Goal: Task Accomplishment & Management: Use online tool/utility

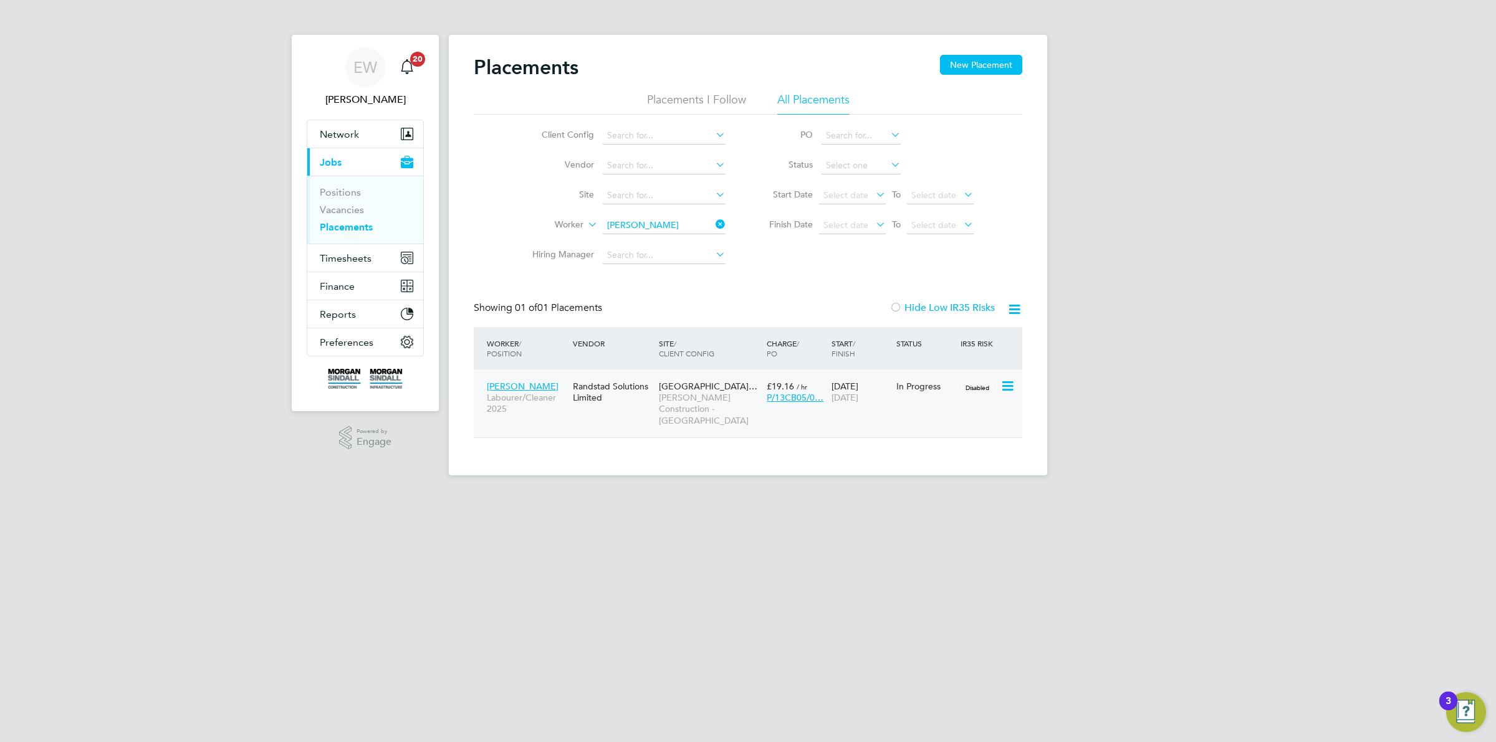
scroll to position [12, 58]
click at [499, 382] on span "[PERSON_NAME]" at bounding box center [523, 386] width 72 height 11
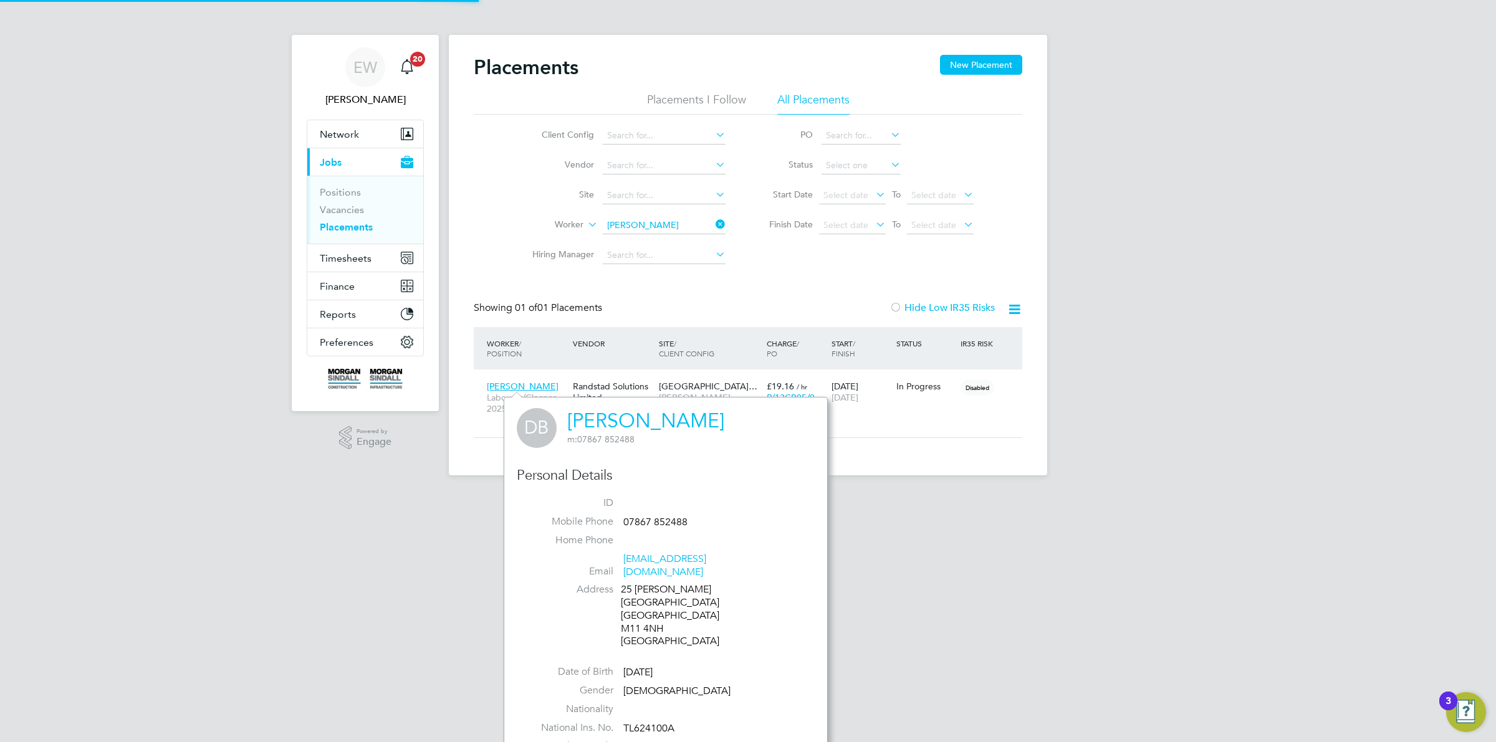
scroll to position [397, 323]
drag, startPoint x: 561, startPoint y: 418, endPoint x: 723, endPoint y: 418, distance: 161.4
click at [723, 418] on div "DB [PERSON_NAME] m: 07867 852488" at bounding box center [666, 428] width 298 height 40
copy link "[PERSON_NAME]"
drag, startPoint x: 323, startPoint y: 510, endPoint x: 176, endPoint y: 505, distance: 147.2
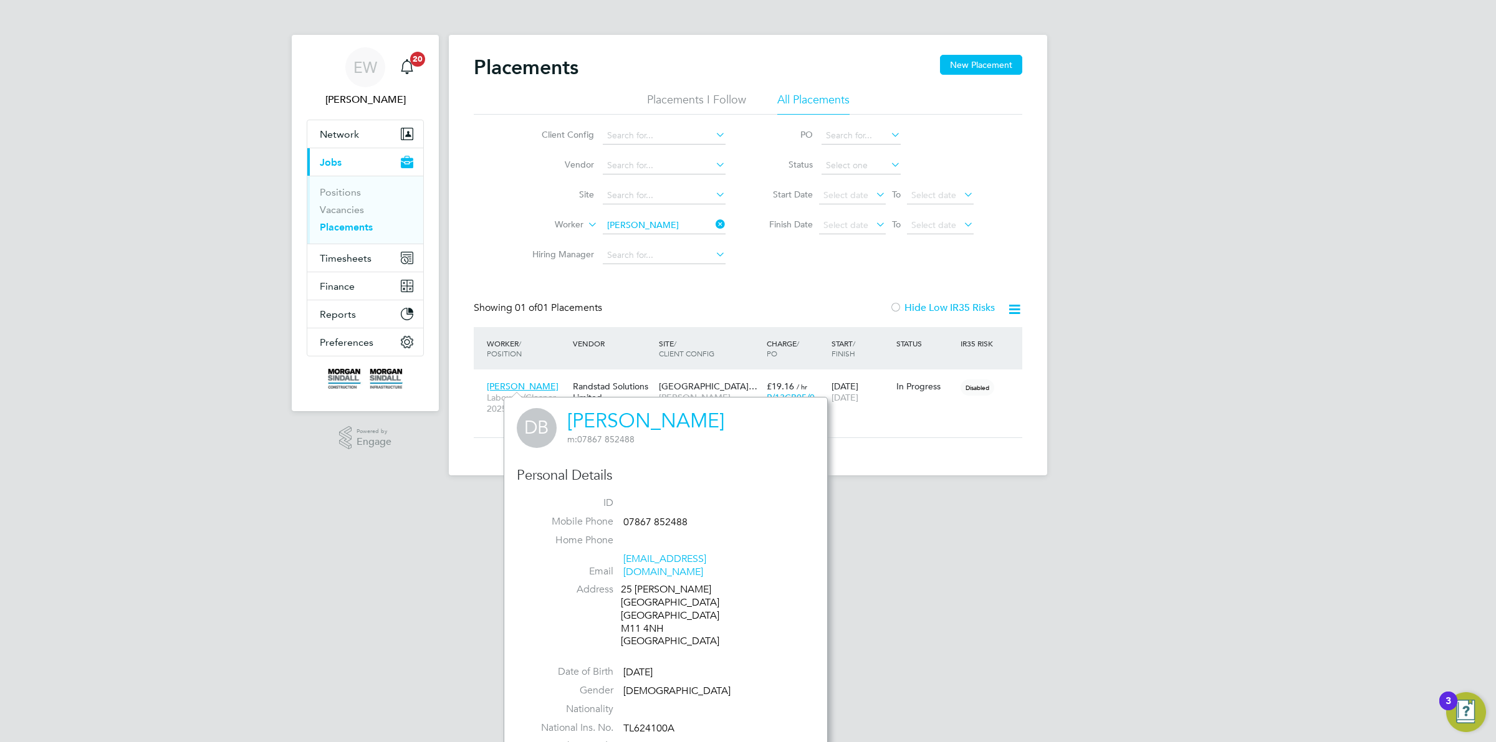
click at [323, 495] on html "EW [PERSON_NAME] Notifications 20 Applications: Network Team Members Businesses…" at bounding box center [748, 247] width 1496 height 495
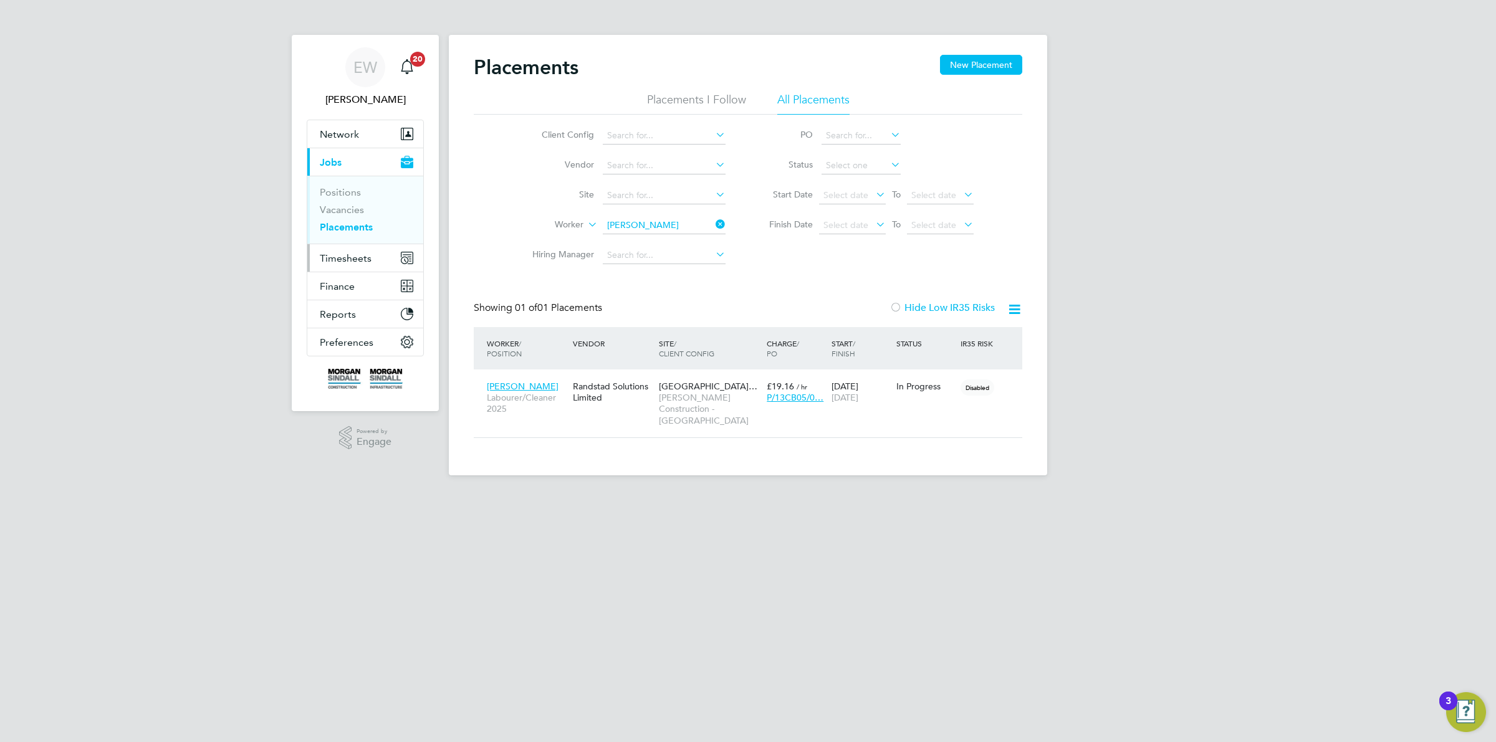
click at [362, 259] on span "Timesheets" at bounding box center [346, 258] width 52 height 12
click at [353, 224] on link "Timesheets" at bounding box center [346, 220] width 52 height 12
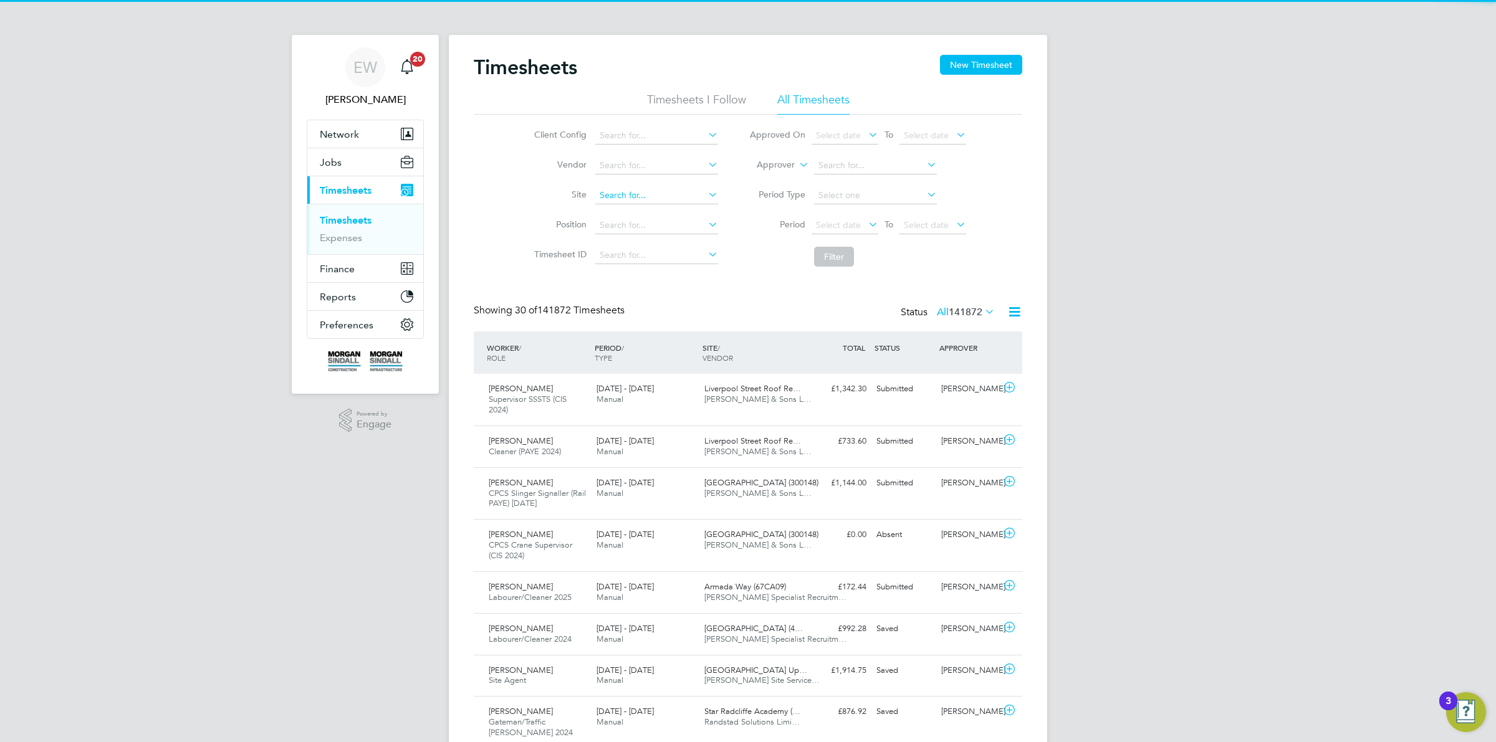
click at [619, 199] on input at bounding box center [656, 195] width 123 height 17
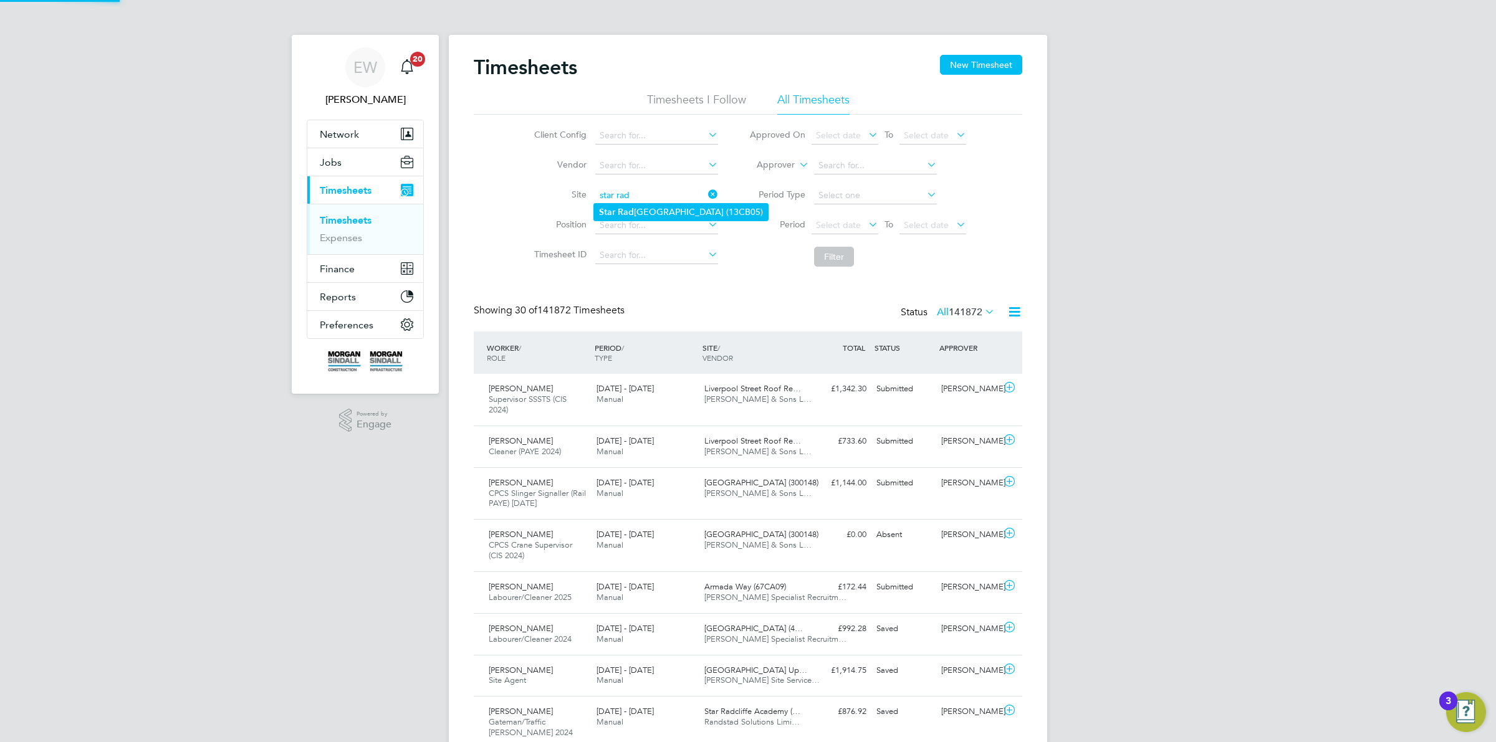
click at [649, 213] on li "Star [GEOGRAPHIC_DATA] (13CB05)" at bounding box center [681, 212] width 174 height 17
type input "[GEOGRAPHIC_DATA] (13CB05)"
click at [836, 257] on button "Filter" at bounding box center [834, 257] width 40 height 20
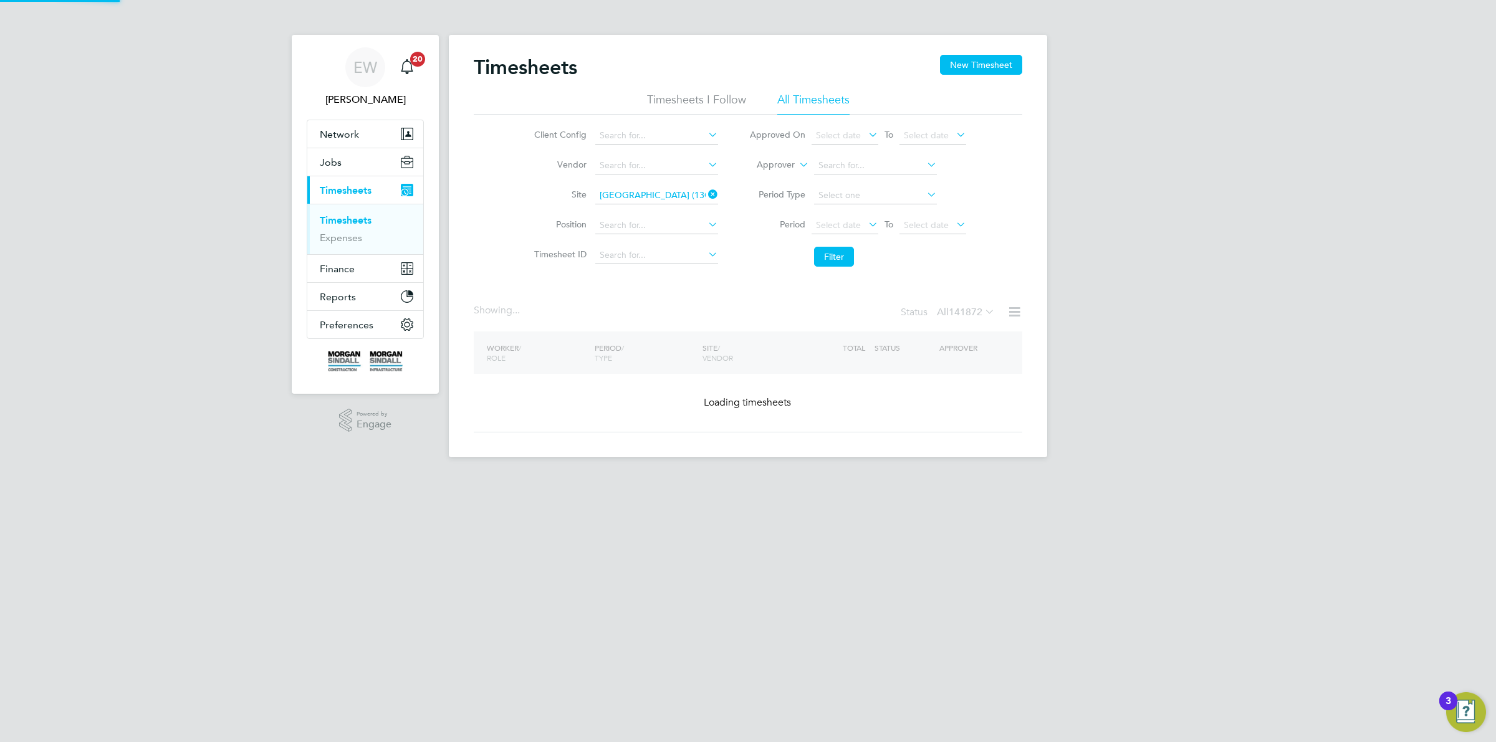
click at [866, 225] on icon at bounding box center [866, 224] width 0 height 17
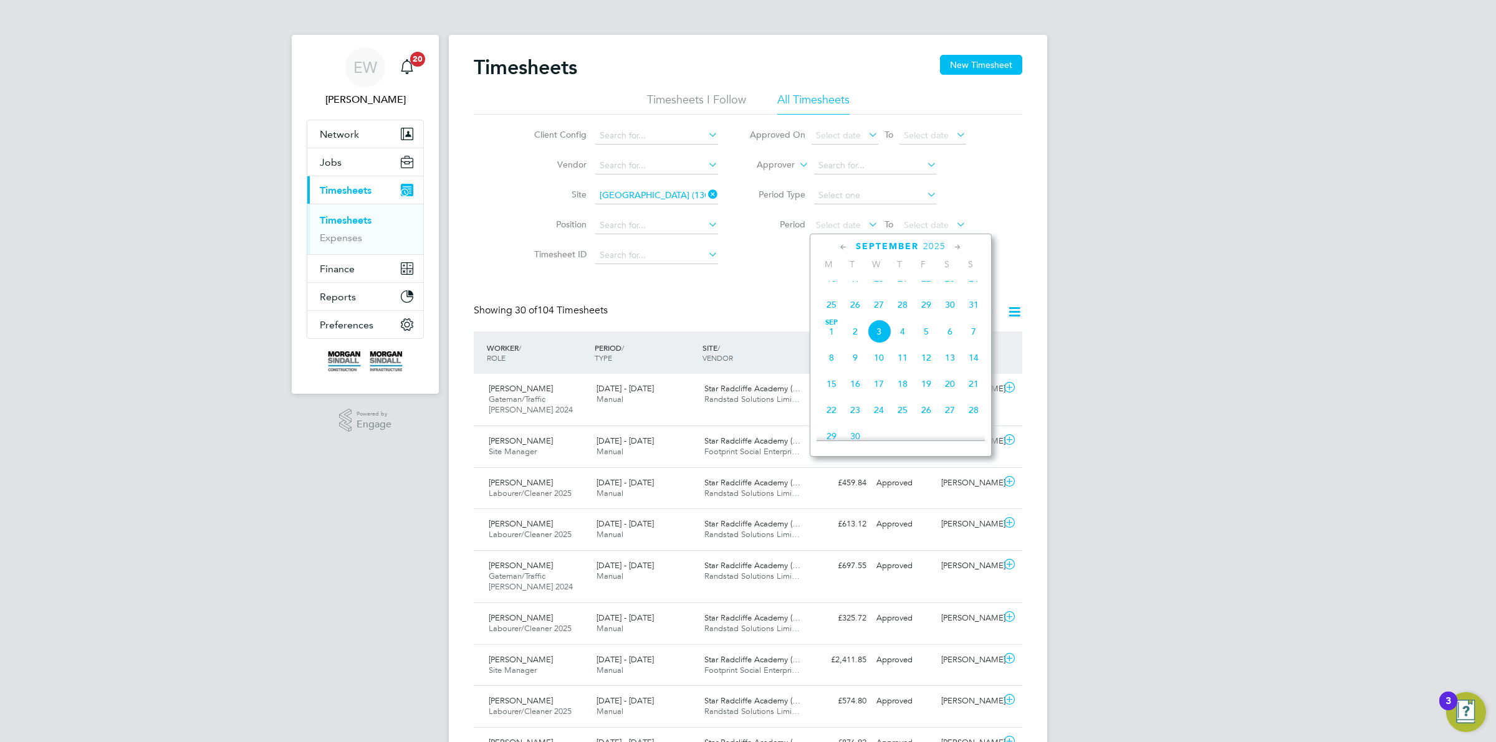
click at [948, 289] on span "23" at bounding box center [950, 279] width 24 height 24
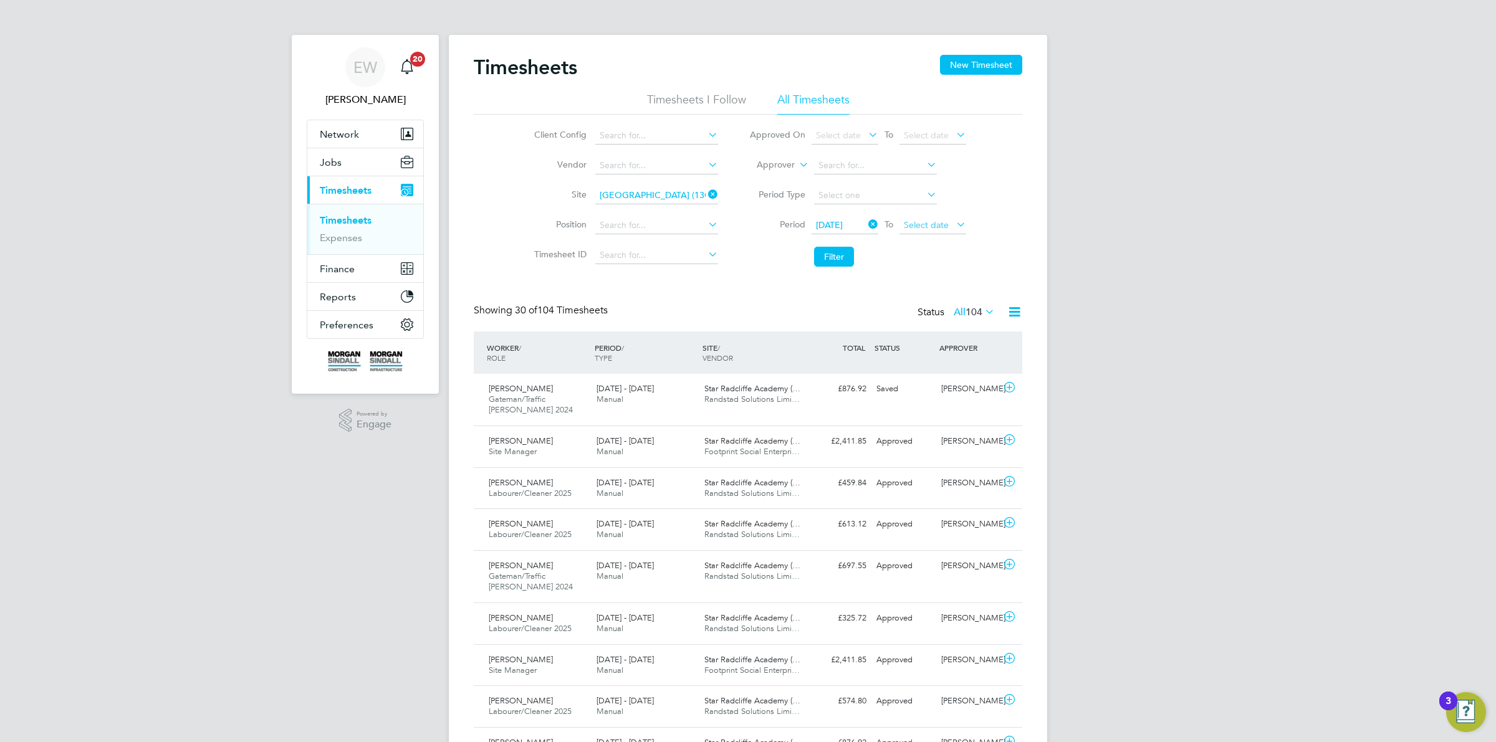
click at [919, 232] on span "Select date" at bounding box center [932, 225] width 67 height 17
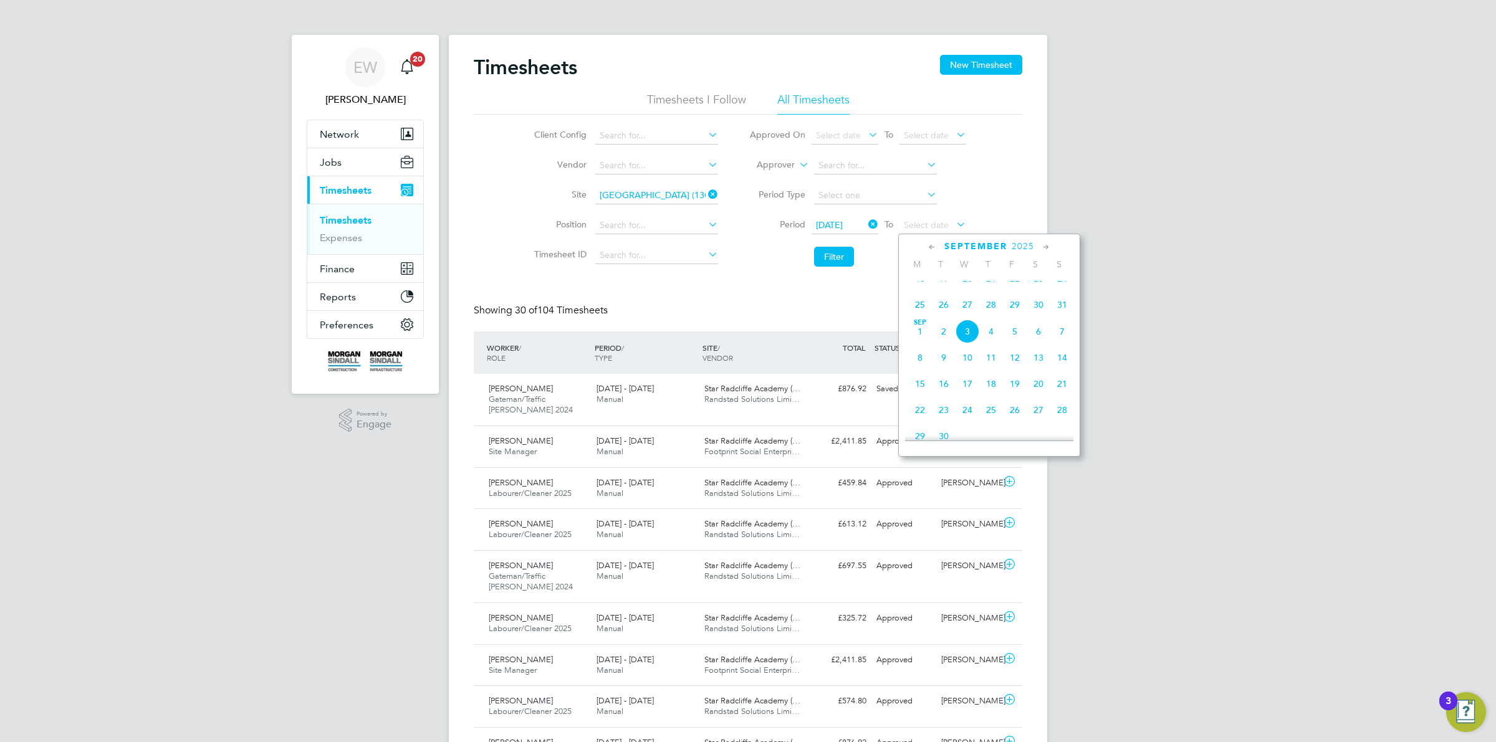
click at [1011, 315] on span "29" at bounding box center [1015, 305] width 24 height 24
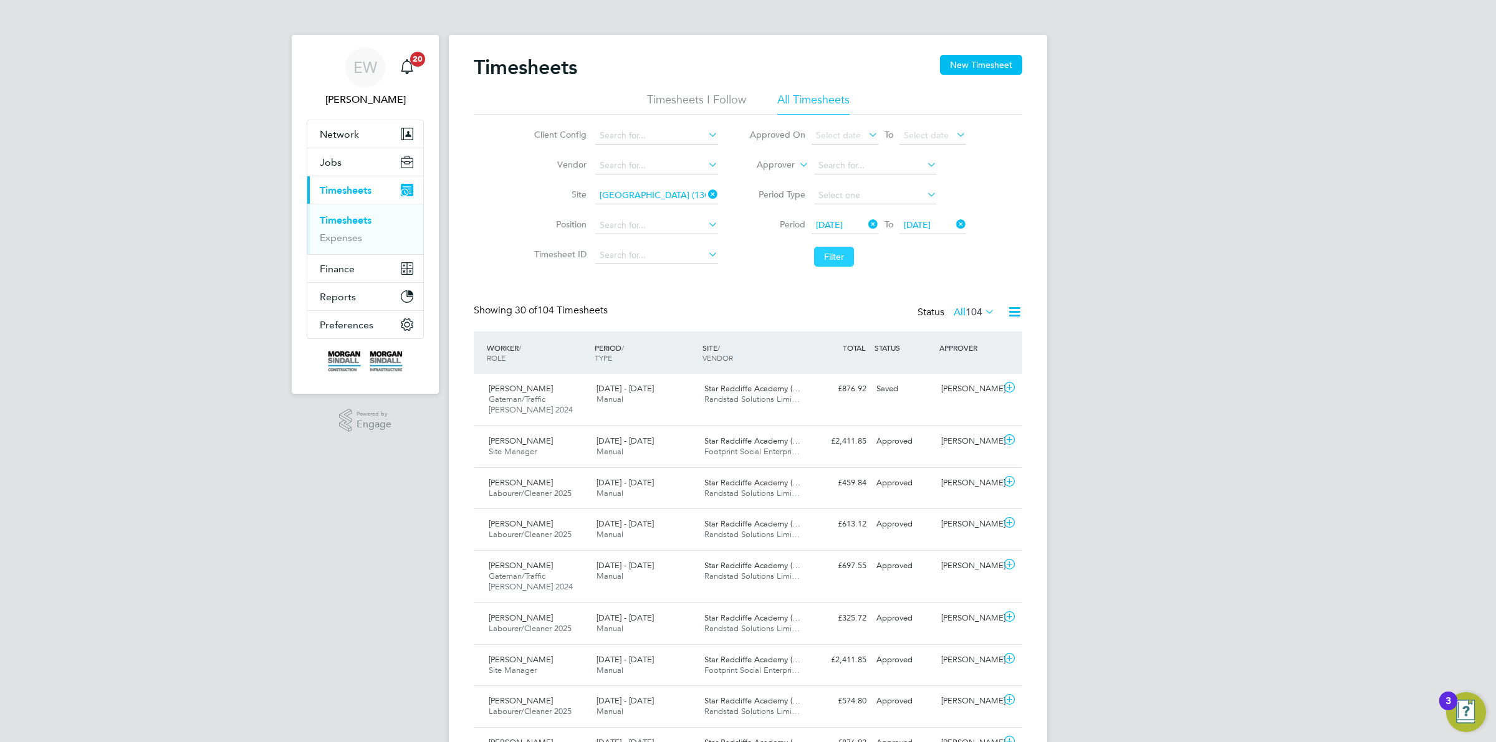
click at [842, 254] on button "Filter" at bounding box center [834, 257] width 40 height 20
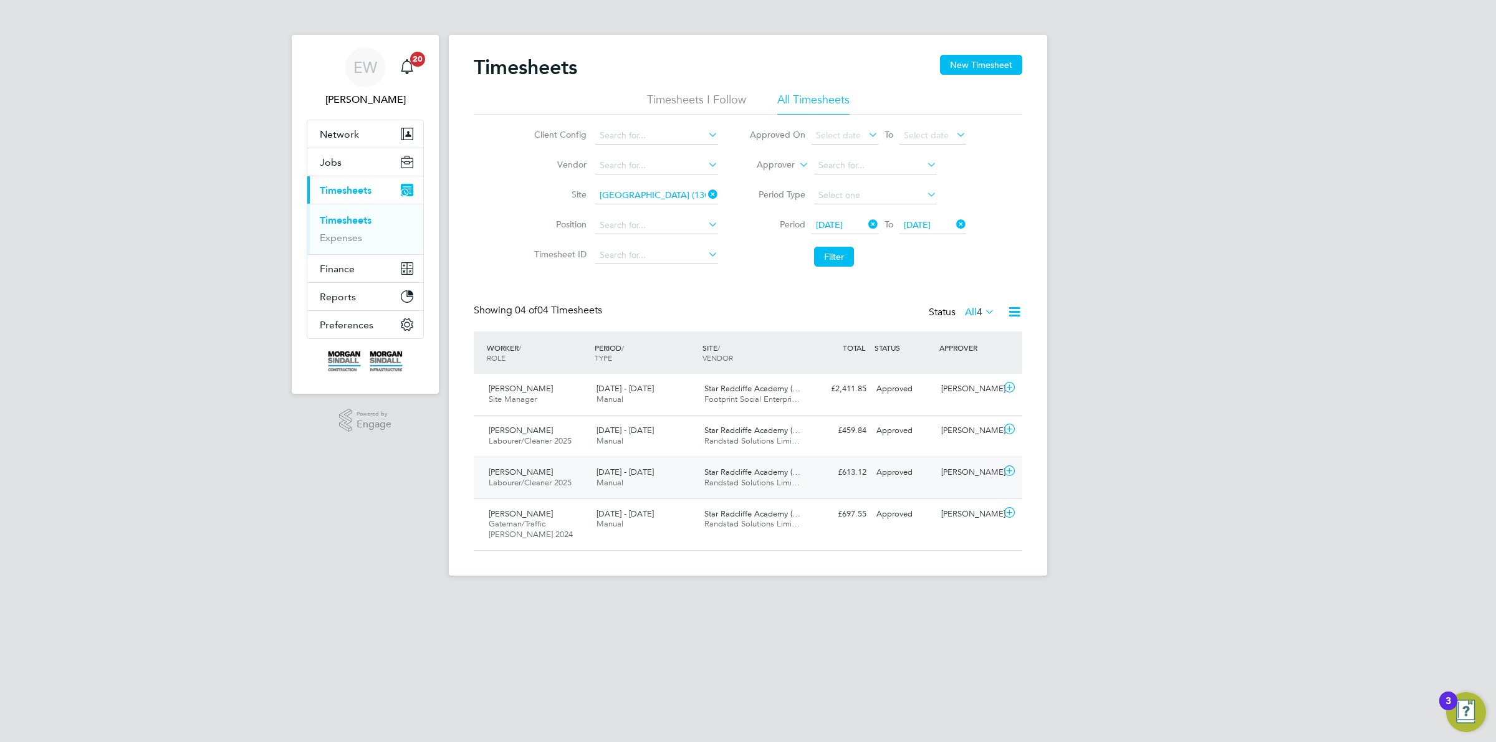
click at [577, 480] on div "[PERSON_NAME] Labourer/Cleaner 2025 [DATE] - [DATE]" at bounding box center [538, 477] width 108 height 31
